Goal: Find specific page/section: Find specific page/section

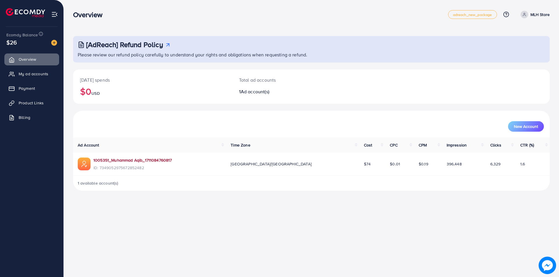
click at [130, 160] on link "1005351_Muhammad Aqib_1711084760817" at bounding box center [132, 160] width 79 height 6
click at [26, 100] on link "Product Links" at bounding box center [31, 103] width 55 height 12
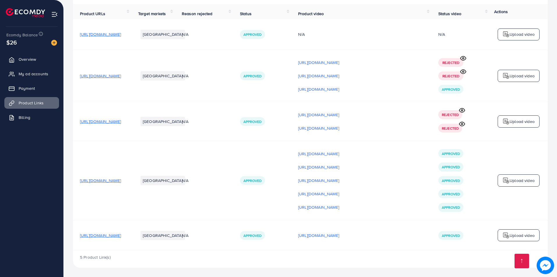
scroll to position [61, 0]
drag, startPoint x: 150, startPoint y: 236, endPoint x: 74, endPoint y: 240, distance: 76.4
click at [74, 240] on td "[URL][DOMAIN_NAME]" at bounding box center [102, 235] width 58 height 31
copy span "[URL][DOMAIN_NAME]"
